Goal: Find specific page/section: Find specific page/section

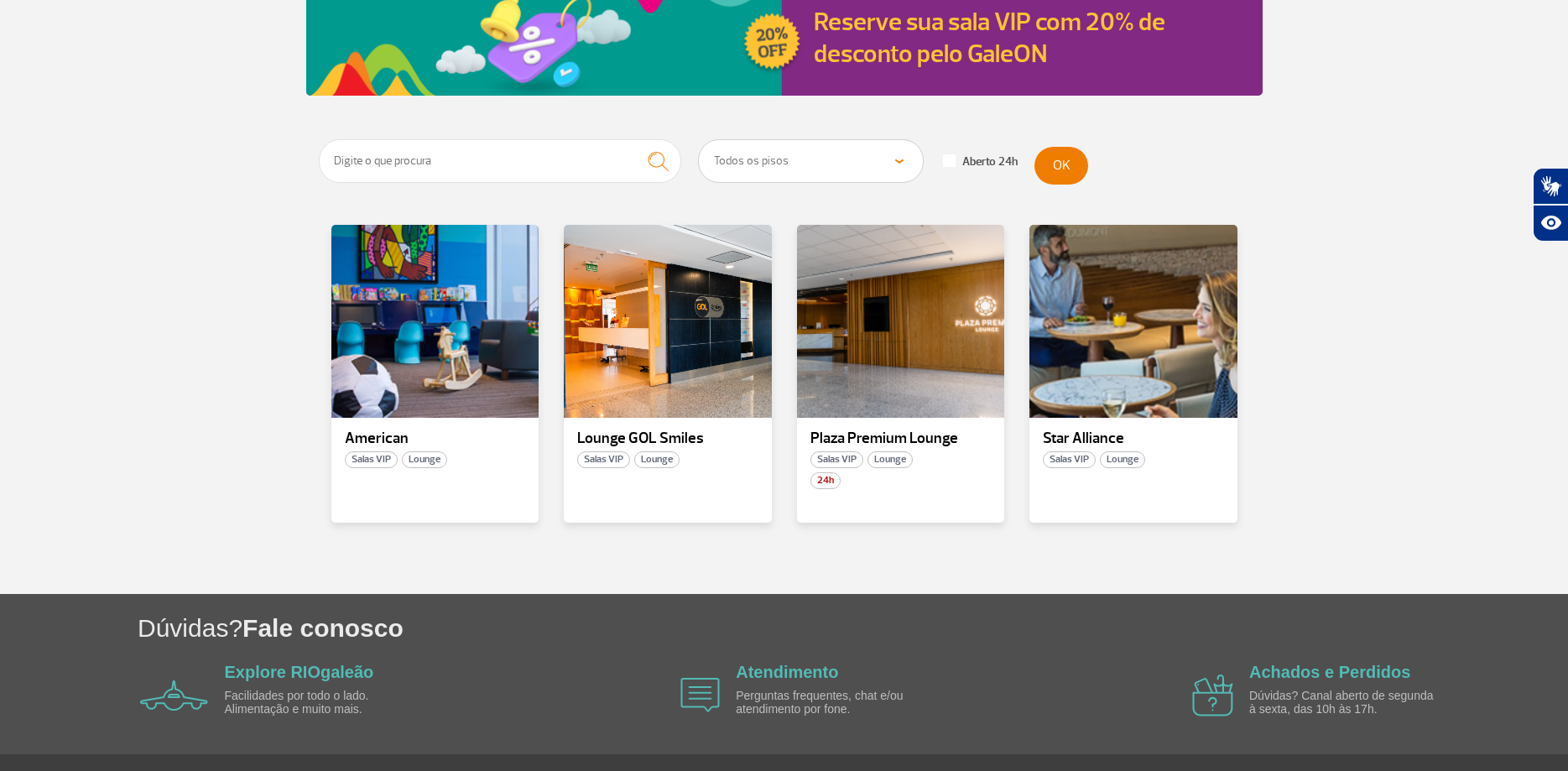
scroll to position [251, 0]
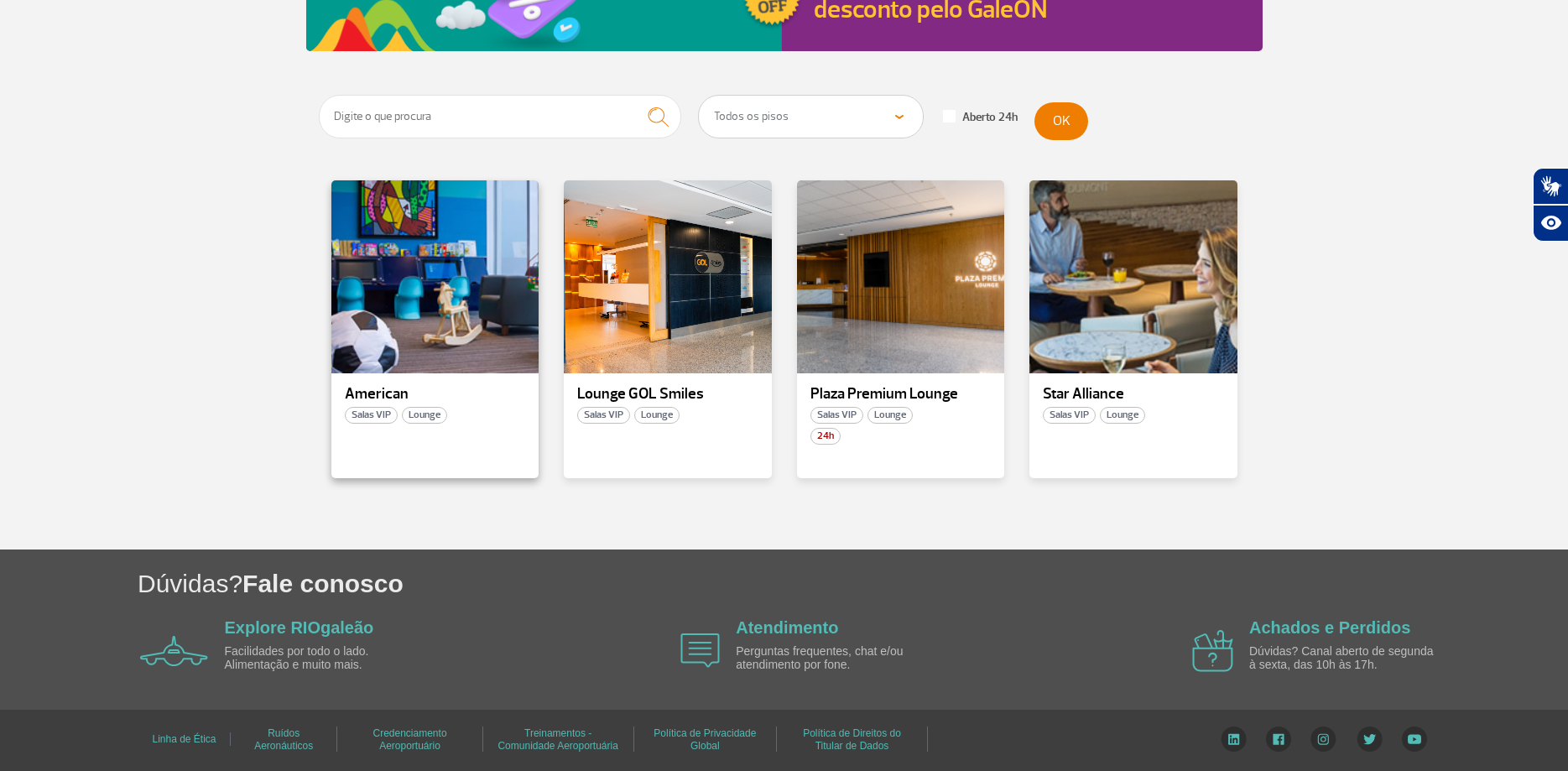
click at [420, 414] on span "Lounge" at bounding box center [425, 414] width 46 height 16
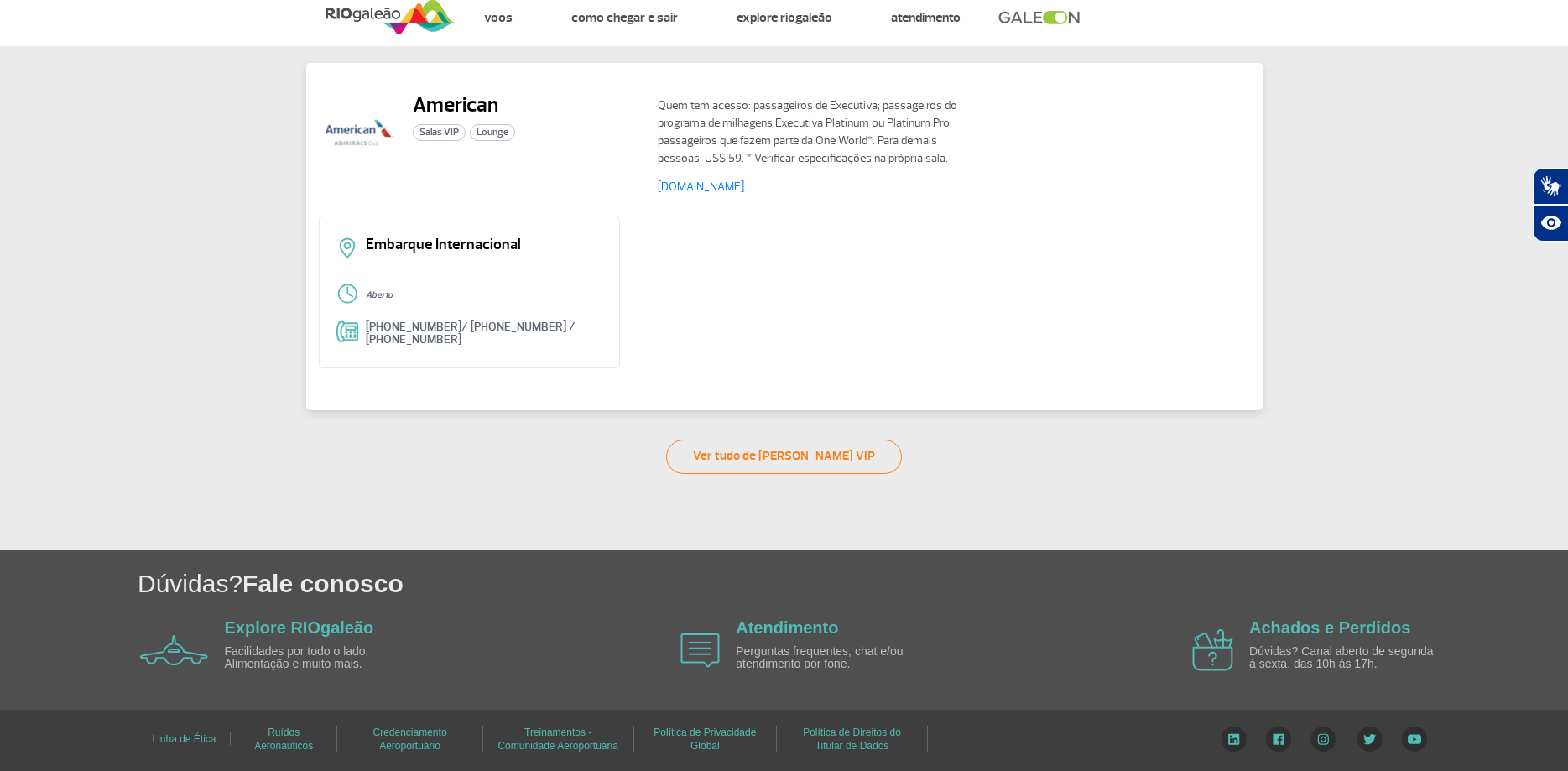
scroll to position [37, 0]
click at [785, 460] on link "Ver tudo de [PERSON_NAME] VIP" at bounding box center [784, 457] width 236 height 34
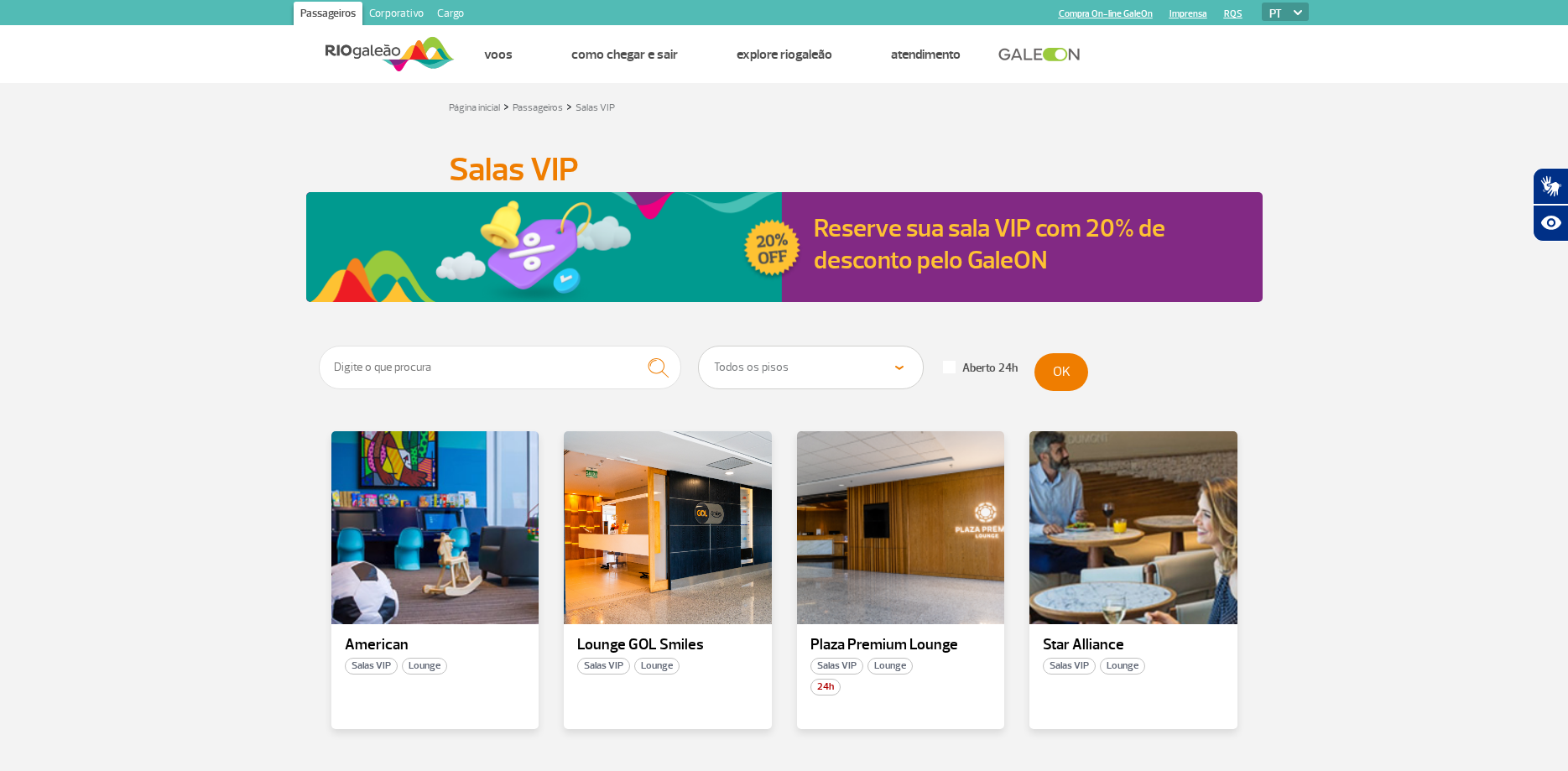
scroll to position [251, 0]
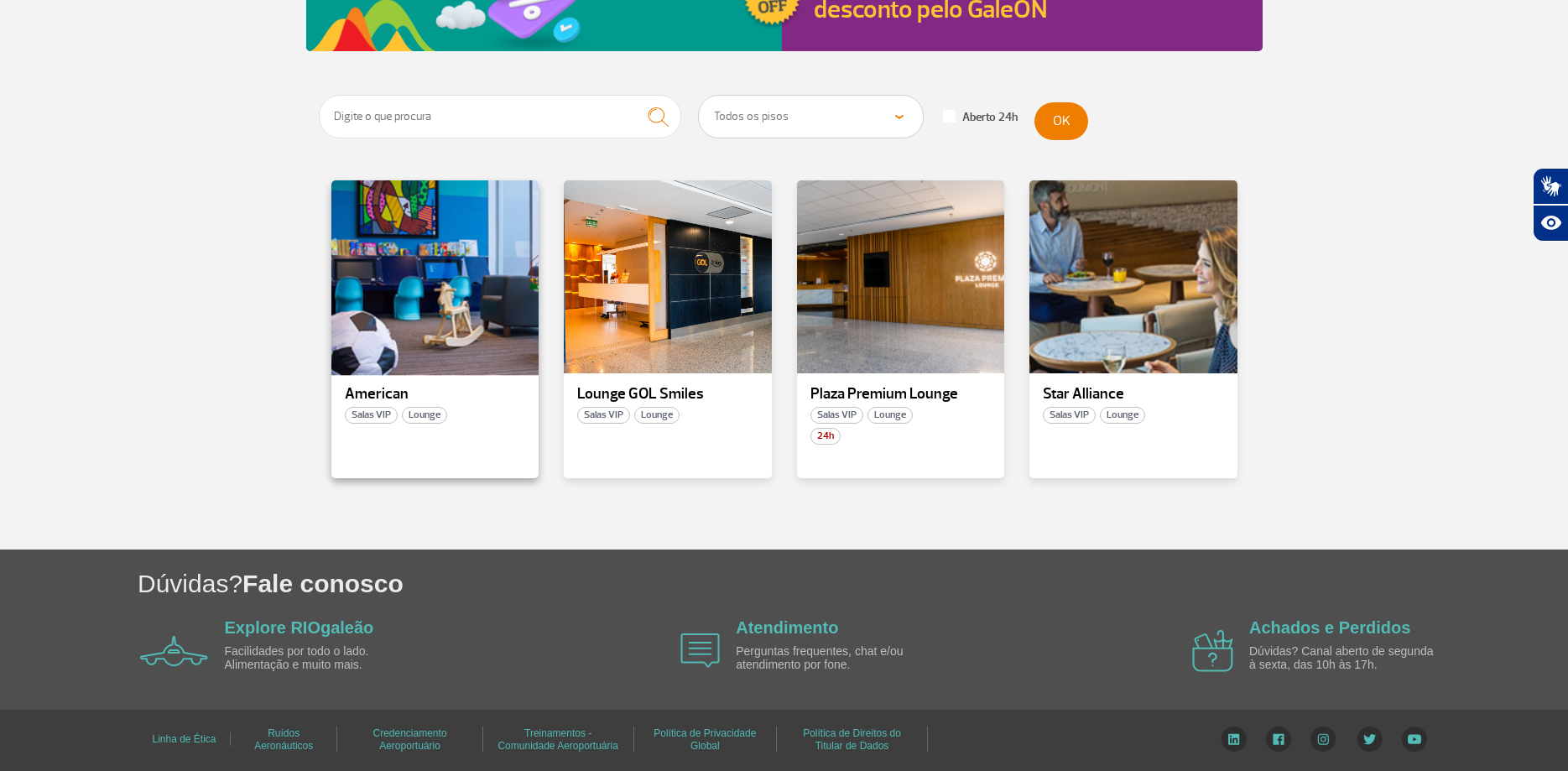
click at [376, 337] on div at bounding box center [434, 277] width 211 height 197
